Goal: Task Accomplishment & Management: Manage account settings

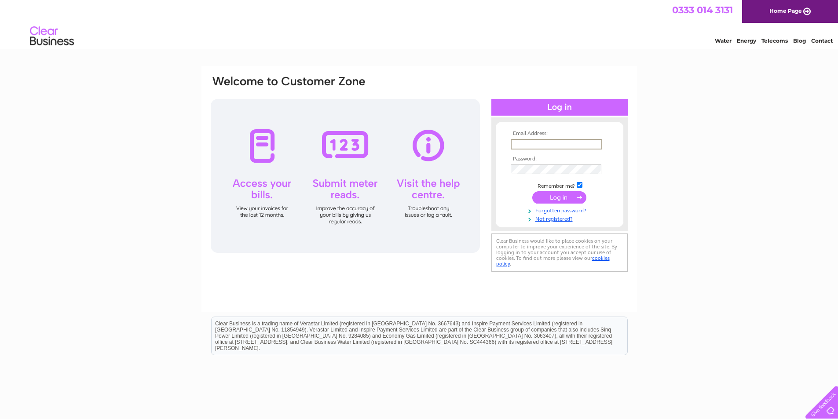
click at [552, 147] on input "text" at bounding box center [557, 144] width 92 height 11
type input "[PERSON_NAME][EMAIL_ADDRESS][DOMAIN_NAME]"
click at [533, 191] on input "submit" at bounding box center [560, 197] width 54 height 12
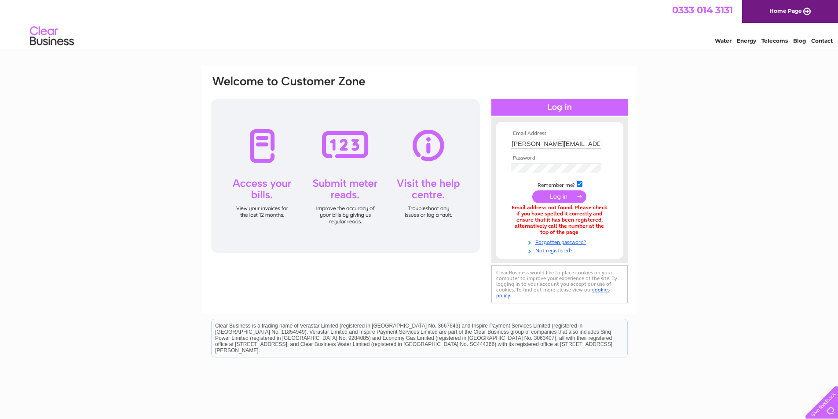
click at [556, 251] on link "Not registered?" at bounding box center [561, 250] width 100 height 8
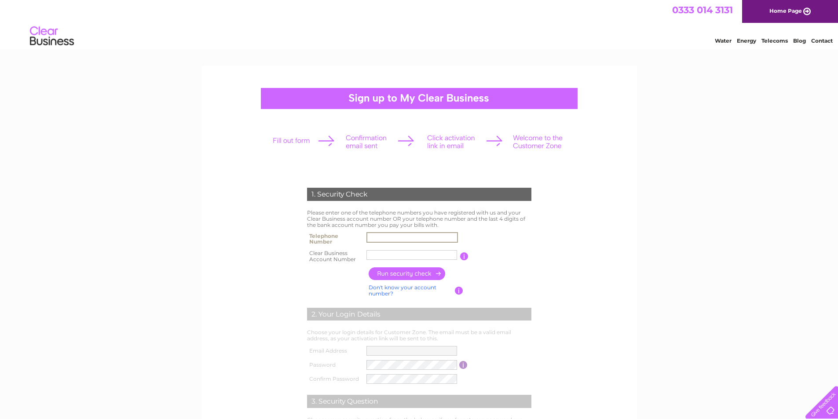
click at [373, 238] on input "text" at bounding box center [413, 237] width 92 height 11
type input "01383270100"
click at [393, 256] on input "text" at bounding box center [413, 255] width 92 height 11
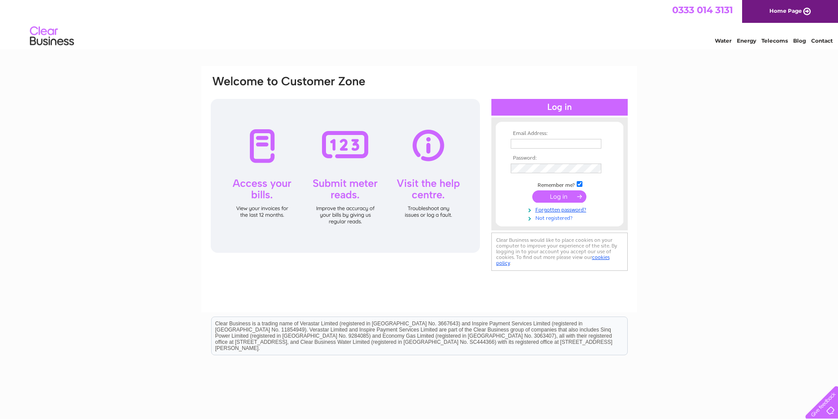
click at [559, 218] on link "Not registered?" at bounding box center [561, 217] width 100 height 8
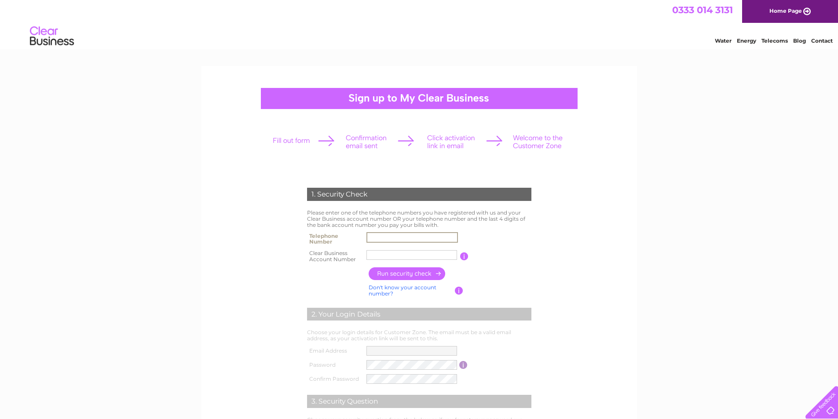
click at [395, 233] on input "text" at bounding box center [413, 237] width 92 height 11
type input "01383270100"
click at [383, 256] on input "text" at bounding box center [413, 255] width 92 height 11
type input "30311311"
click at [419, 271] on input "button" at bounding box center [407, 274] width 77 height 13
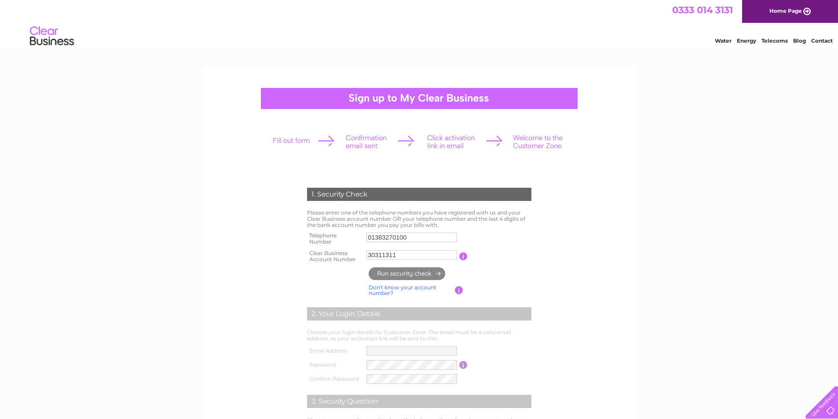
type input "**********"
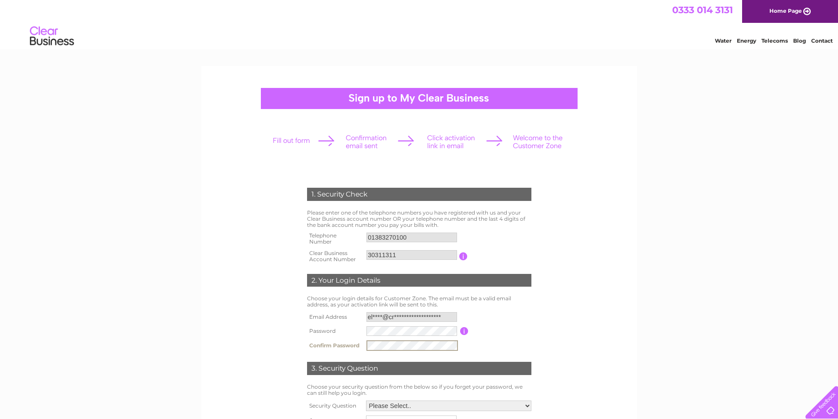
scroll to position [44, 0]
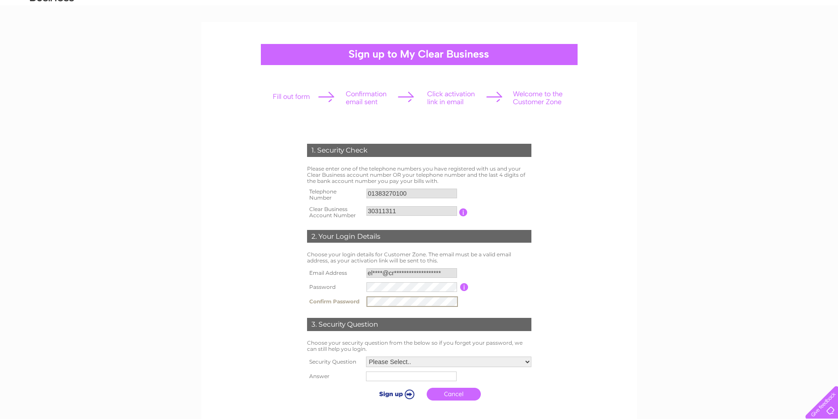
click at [530, 361] on select "Please Select.. In what town or city was your first job? In what town or city d…" at bounding box center [448, 362] width 165 height 11
select select "1"
click at [365, 356] on select "Please Select.. In what town or city was your first job? In what town or city d…" at bounding box center [448, 361] width 166 height 11
click at [393, 381] on input "text" at bounding box center [412, 376] width 92 height 11
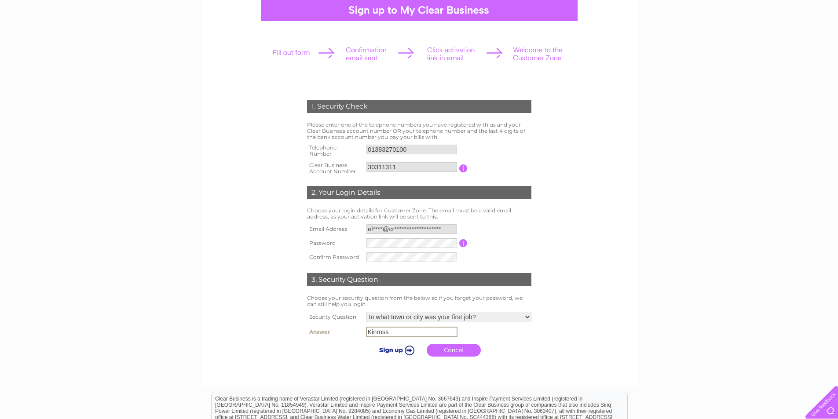
type input "Kinross"
click at [402, 351] on input "submit" at bounding box center [395, 350] width 54 height 12
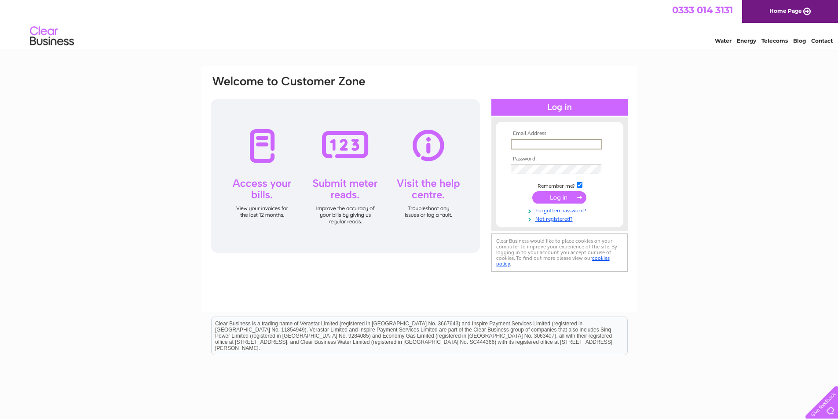
click at [553, 142] on input "text" at bounding box center [557, 144] width 92 height 11
type input "elaine@crannogproperty.co.uk"
click at [555, 197] on input "submit" at bounding box center [560, 197] width 54 height 12
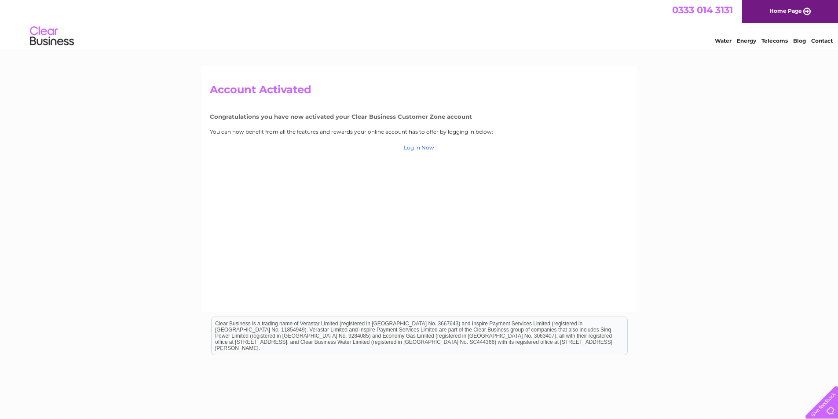
click at [415, 149] on link "Log in Now" at bounding box center [419, 147] width 30 height 7
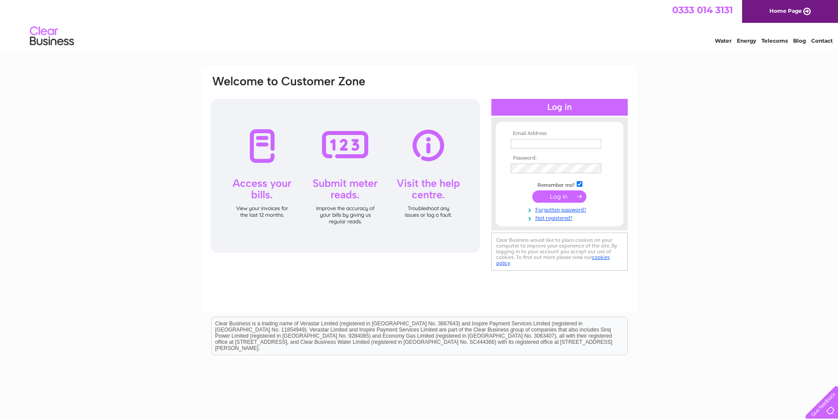
click at [540, 147] on input "text" at bounding box center [556, 144] width 91 height 10
type input "[PERSON_NAME][EMAIL_ADDRESS][DOMAIN_NAME]"
click at [580, 184] on input "checkbox" at bounding box center [580, 185] width 6 height 6
checkbox input "false"
click at [544, 201] on input "submit" at bounding box center [560, 197] width 54 height 12
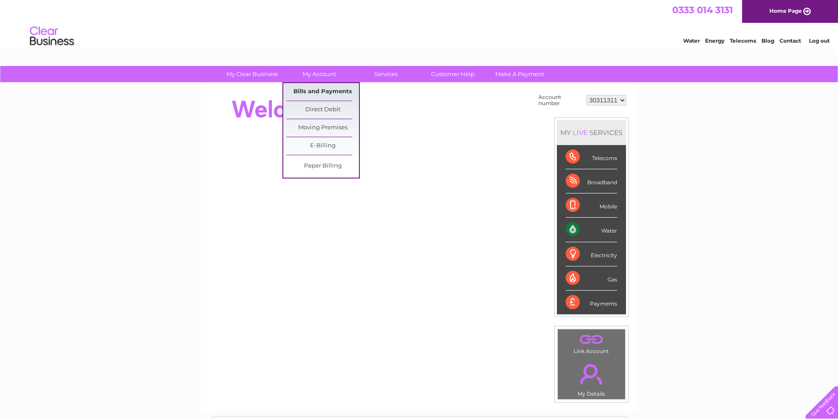
click at [321, 94] on link "Bills and Payments" at bounding box center [323, 92] width 73 height 18
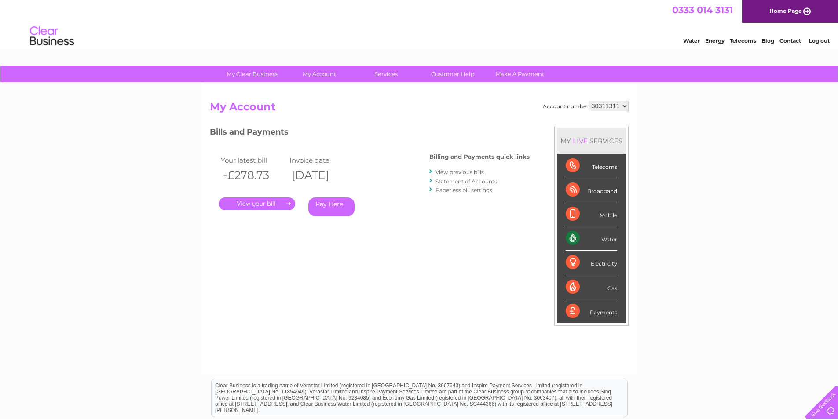
click at [262, 204] on link "." at bounding box center [257, 204] width 77 height 13
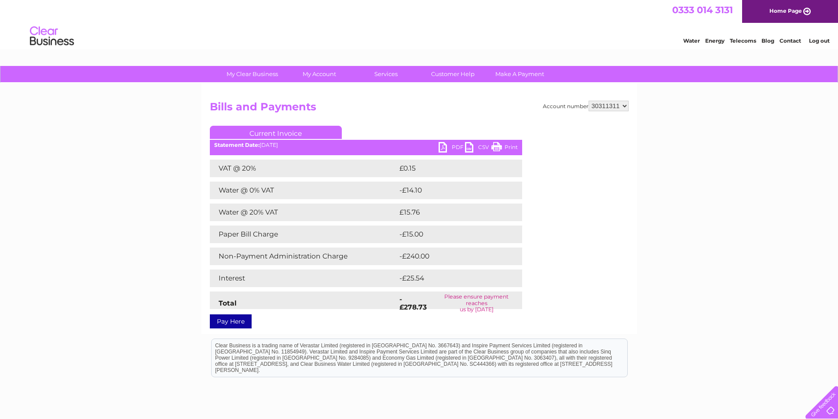
drag, startPoint x: 512, startPoint y: 150, endPoint x: 651, endPoint y: 25, distance: 186.0
click at [512, 150] on link "Print" at bounding box center [505, 148] width 26 height 13
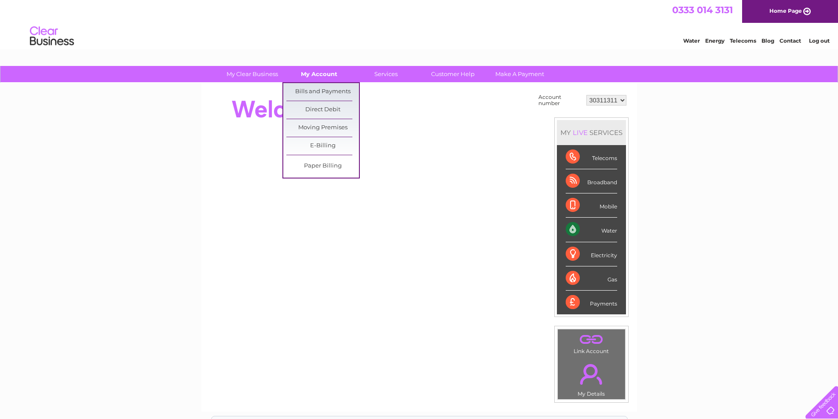
click at [324, 79] on link "My Account" at bounding box center [319, 74] width 73 height 16
click at [321, 93] on link "Bills and Payments" at bounding box center [323, 92] width 73 height 18
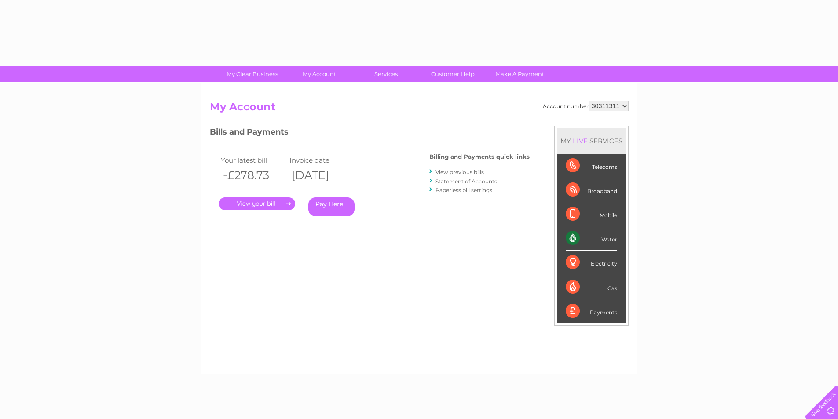
click at [459, 174] on link "View previous bills" at bounding box center [460, 172] width 48 height 7
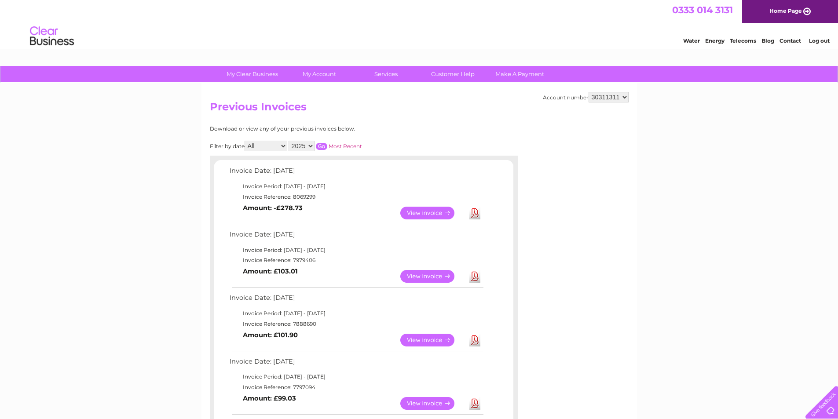
scroll to position [44, 0]
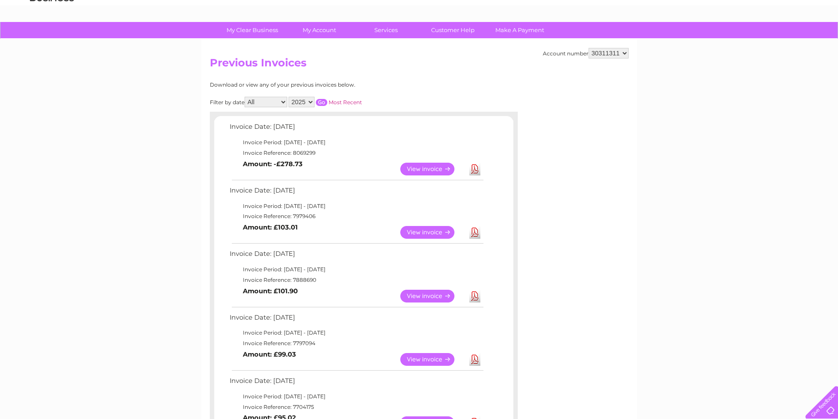
click at [427, 230] on link "View" at bounding box center [433, 232] width 65 height 13
click at [425, 169] on link "View" at bounding box center [433, 169] width 65 height 13
click at [428, 171] on link "View" at bounding box center [433, 169] width 65 height 13
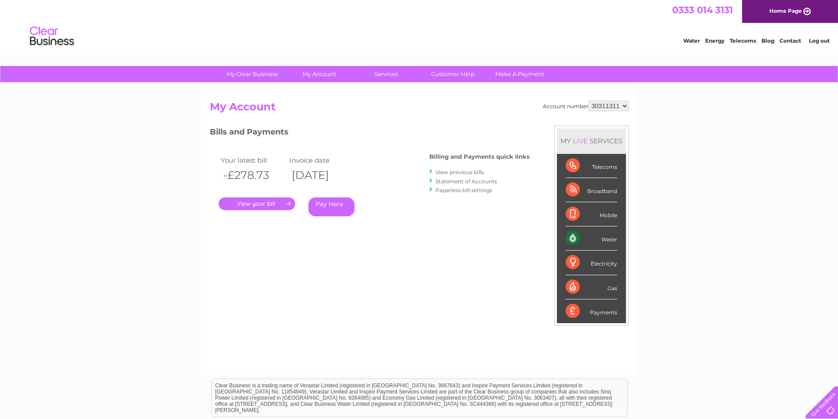
click at [451, 181] on link "Statement of Accounts" at bounding box center [467, 181] width 62 height 7
